Goal: Information Seeking & Learning: Check status

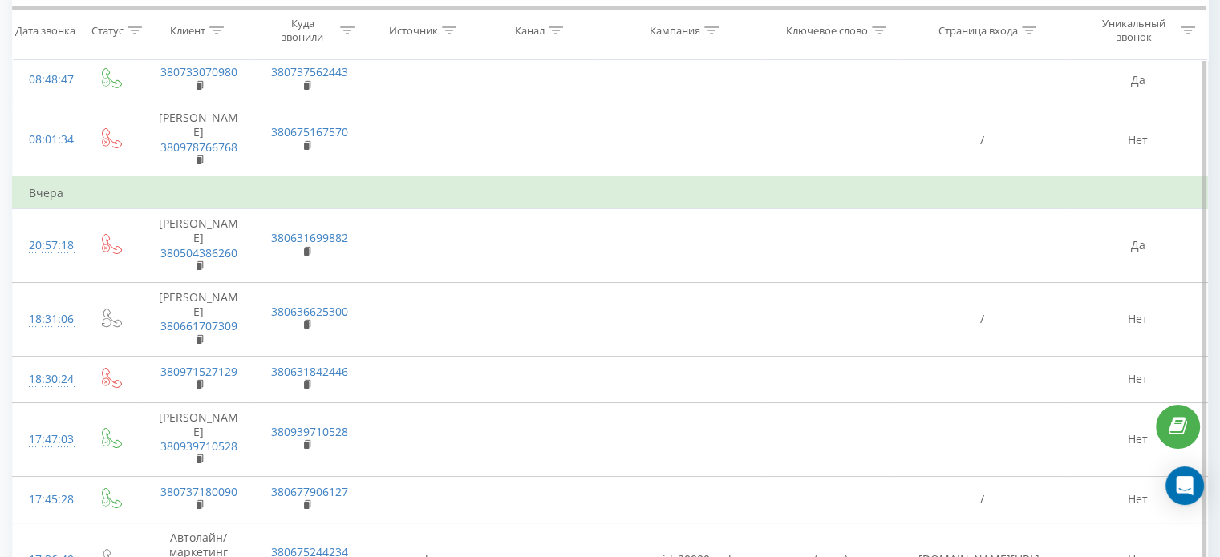
scroll to position [6159, 0]
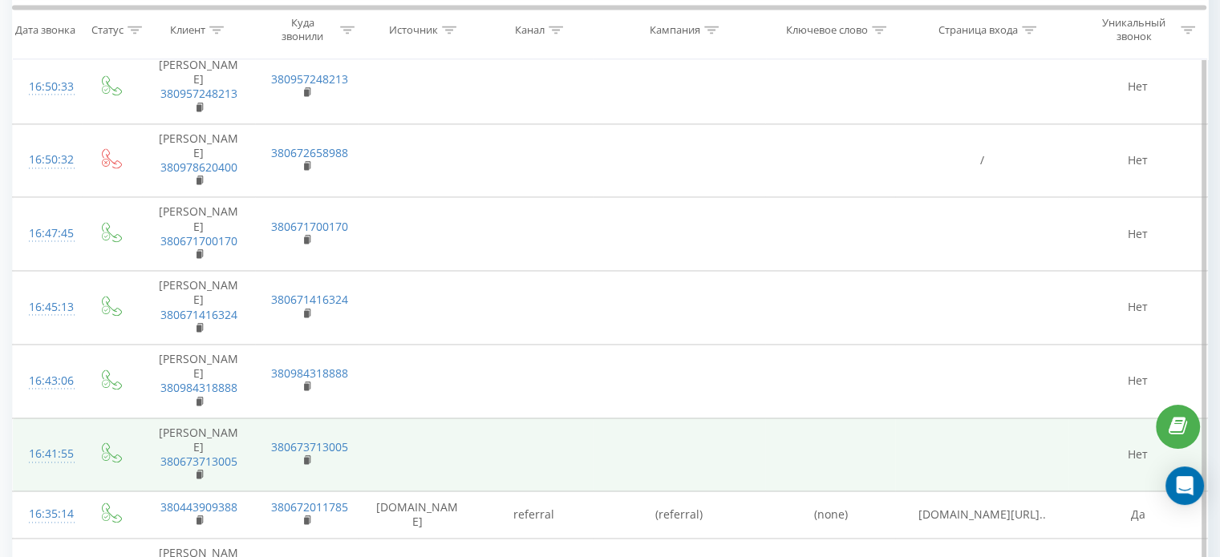
scroll to position [2406, 0]
